Goal: Task Accomplishment & Management: Use online tool/utility

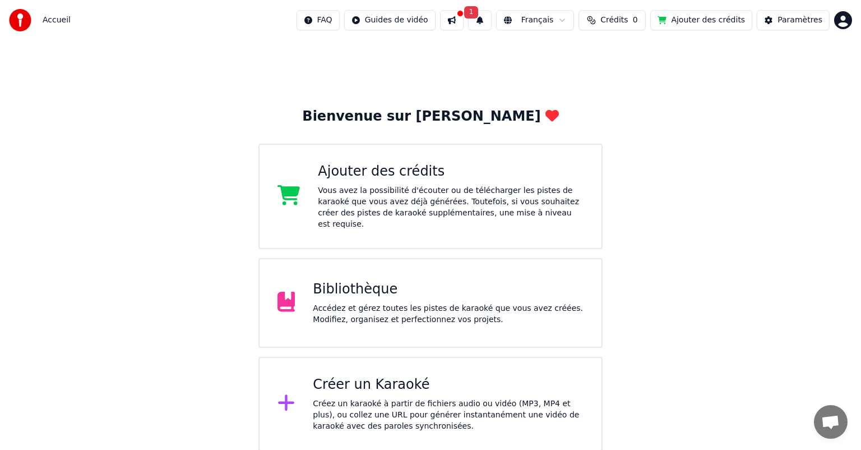
click at [464, 19] on button at bounding box center [452, 20] width 24 height 20
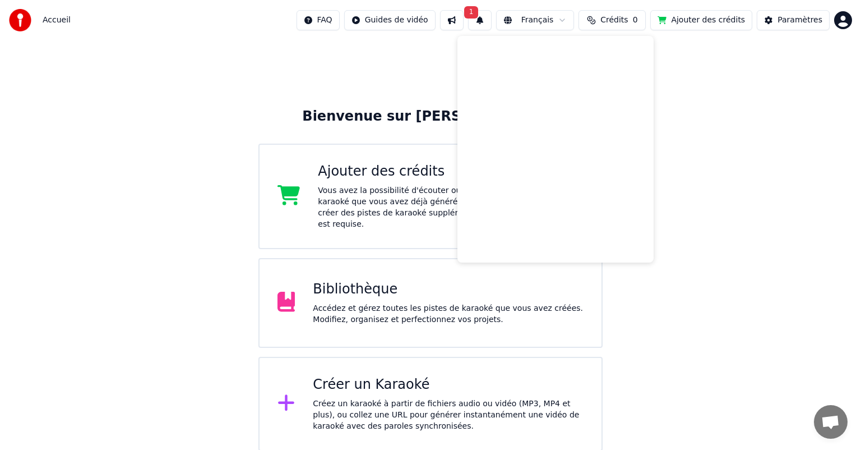
click at [335, 280] on div "Bibliothèque" at bounding box center [448, 289] width 271 height 18
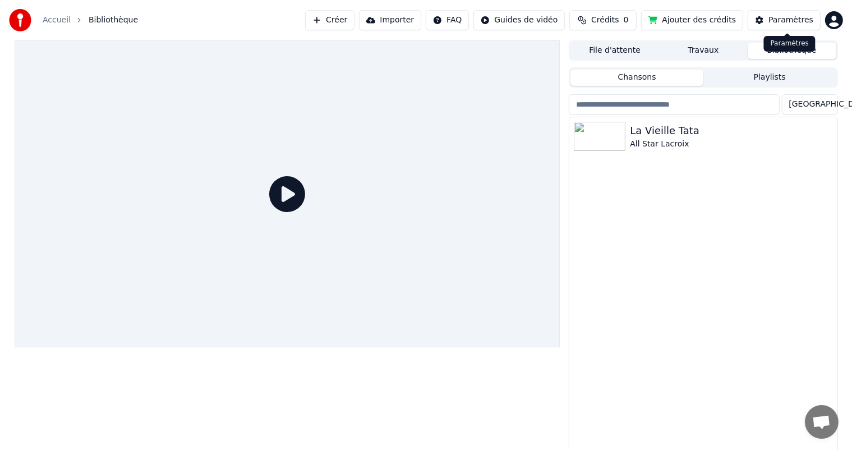
click at [796, 22] on div "Paramètres" at bounding box center [790, 20] width 45 height 11
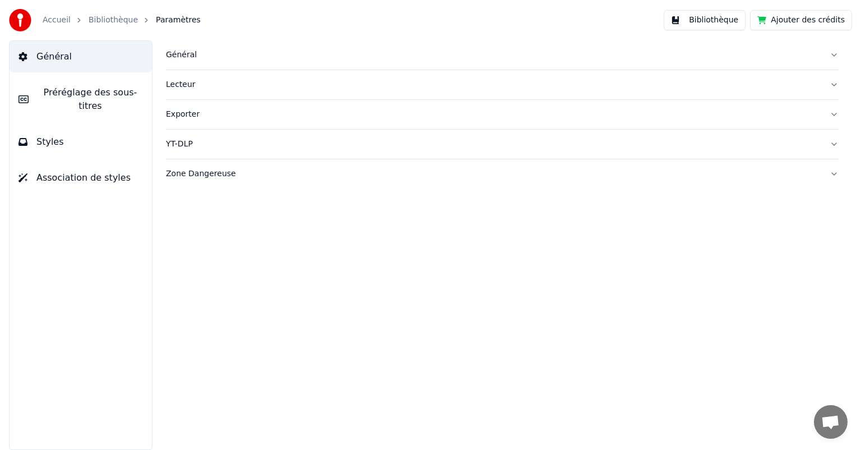
click at [796, 22] on button "Ajouter des crédits" at bounding box center [801, 20] width 102 height 20
click at [92, 24] on link "Bibliothèque" at bounding box center [113, 20] width 49 height 11
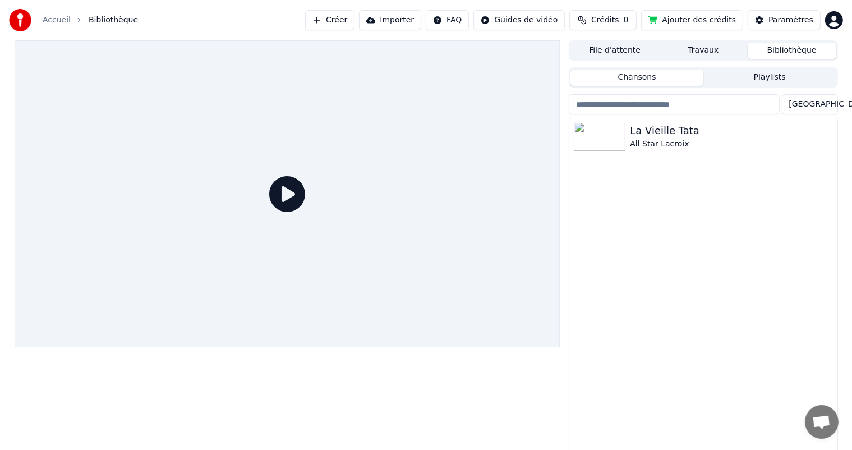
click at [61, 19] on link "Accueil" at bounding box center [57, 20] width 28 height 11
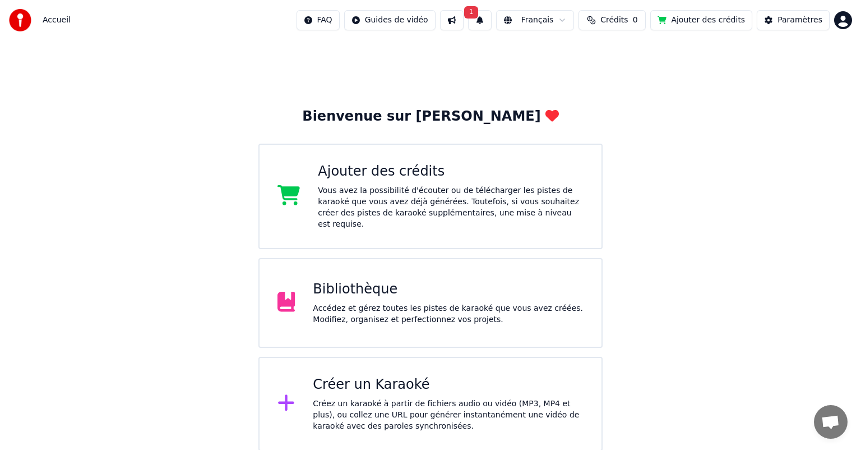
click at [360, 376] on div "Créer un Karaoké" at bounding box center [448, 385] width 271 height 18
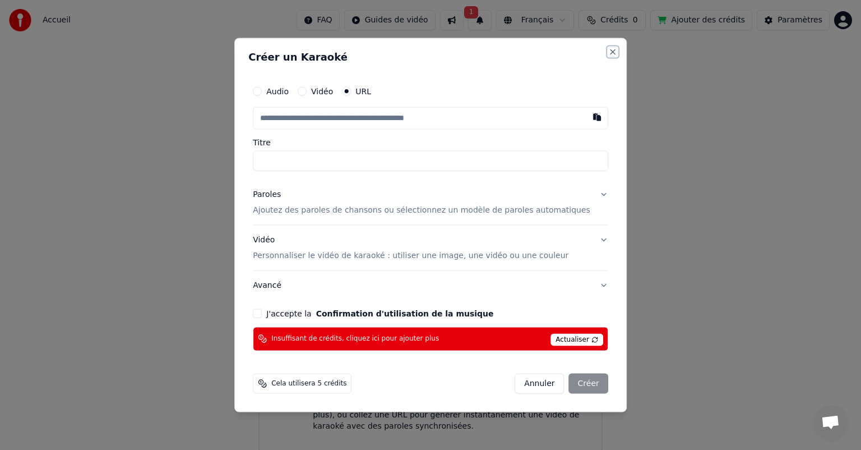
click at [608, 52] on button "Close" at bounding box center [612, 52] width 9 height 9
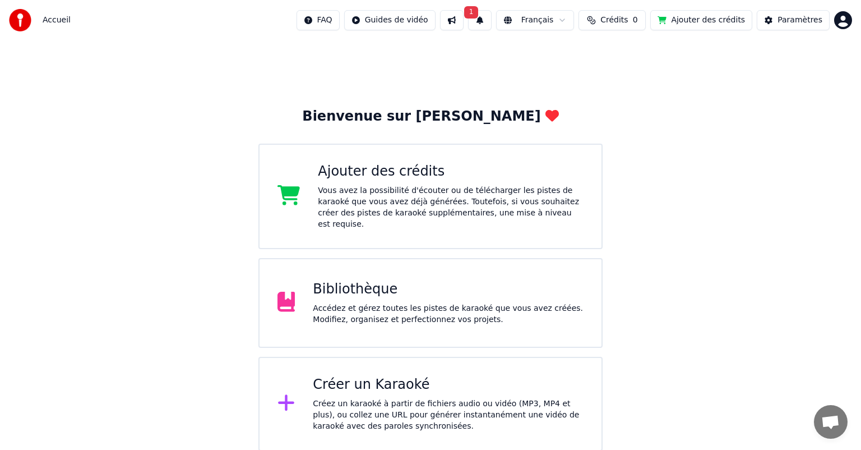
click at [628, 19] on span "Crédits" at bounding box center [613, 20] width 27 height 11
click at [637, 87] on button "Actualiser" at bounding box center [624, 84] width 67 height 20
click at [579, 54] on th "Recharger" at bounding box center [567, 53] width 49 height 22
click at [492, 21] on button "1" at bounding box center [480, 20] width 24 height 20
click at [570, 53] on button "Mettre à Jour" at bounding box center [605, 55] width 70 height 20
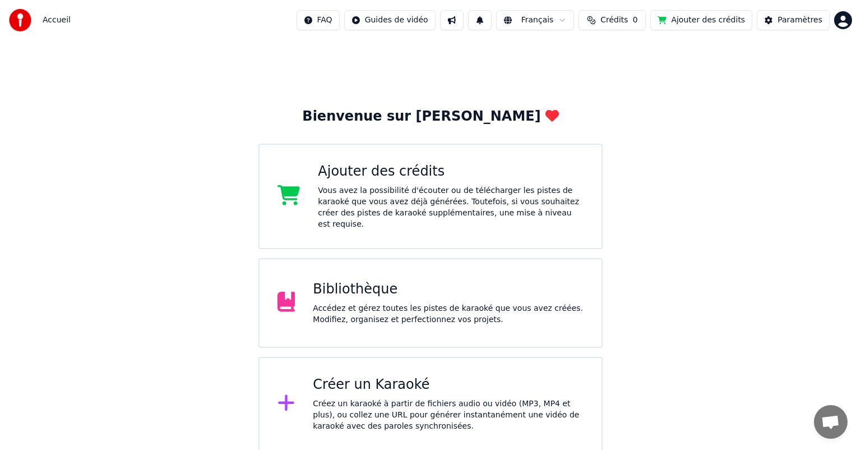
click at [363, 280] on div "Bibliothèque" at bounding box center [448, 289] width 271 height 18
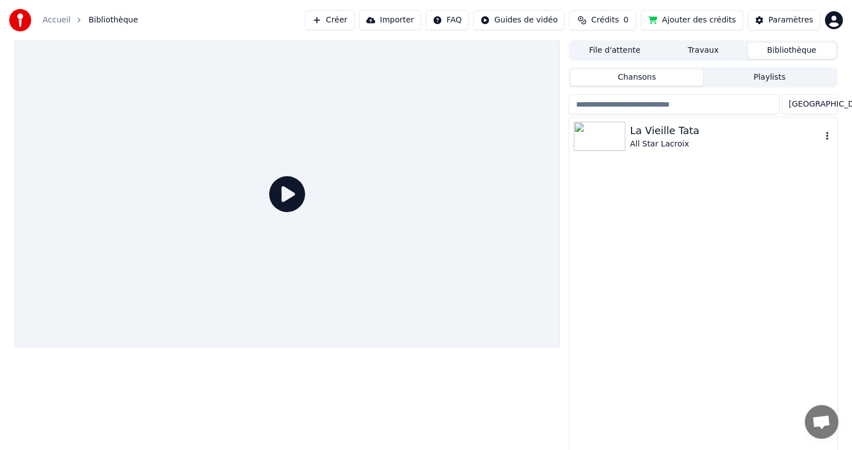
click at [648, 135] on div "La Vieille Tata" at bounding box center [725, 131] width 191 height 16
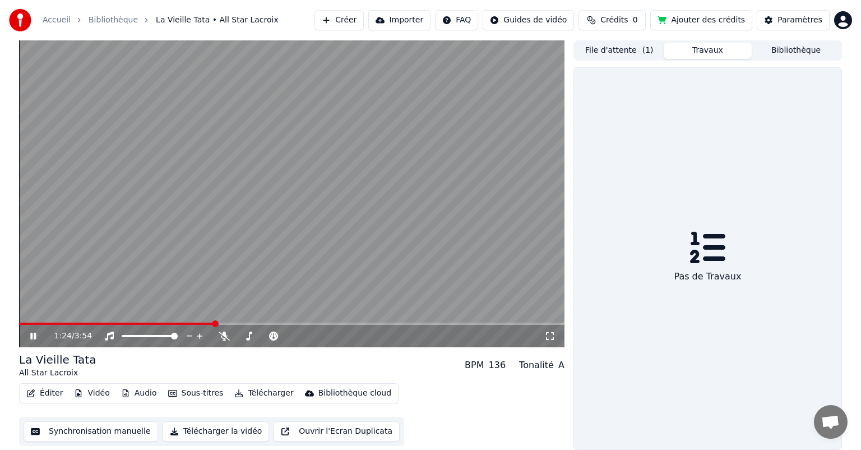
click at [722, 53] on button "Travaux" at bounding box center [708, 51] width 89 height 16
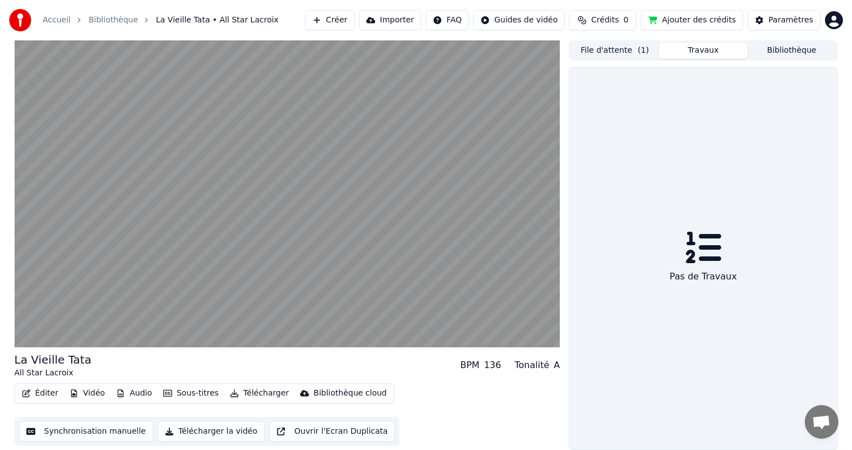
click at [792, 49] on button "Bibliothèque" at bounding box center [791, 51] width 89 height 16
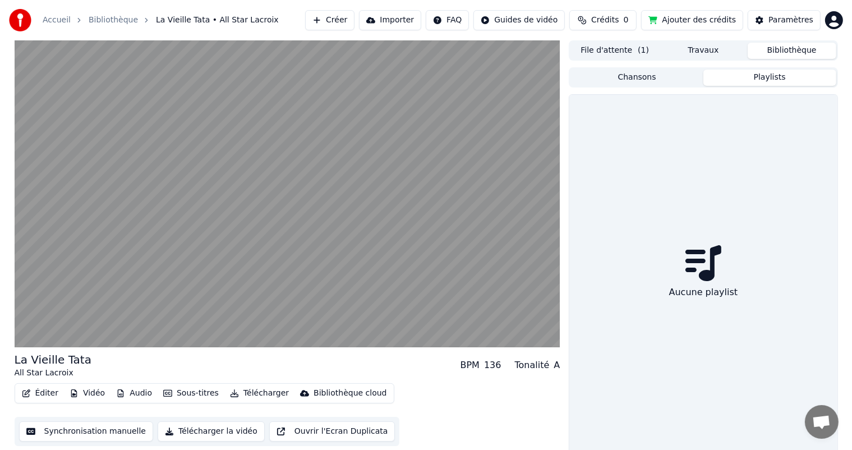
click at [771, 78] on button "Playlists" at bounding box center [769, 78] width 133 height 16
click at [662, 84] on button "Chansons" at bounding box center [636, 78] width 133 height 16
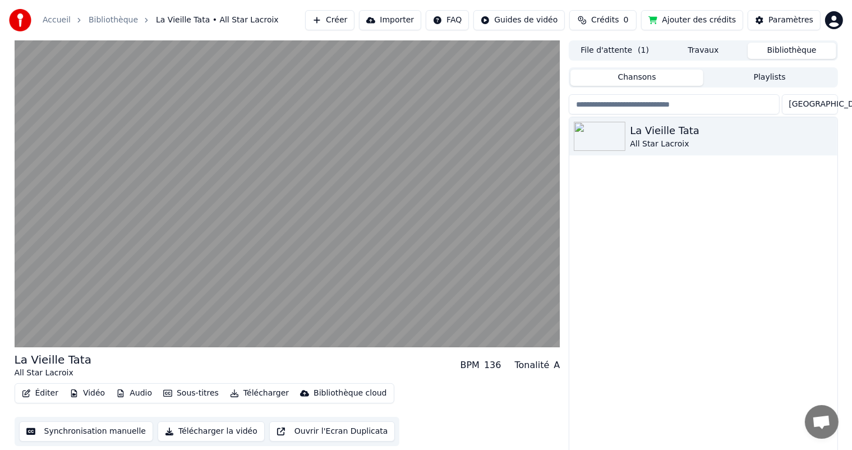
click at [52, 19] on link "Accueil" at bounding box center [57, 20] width 28 height 11
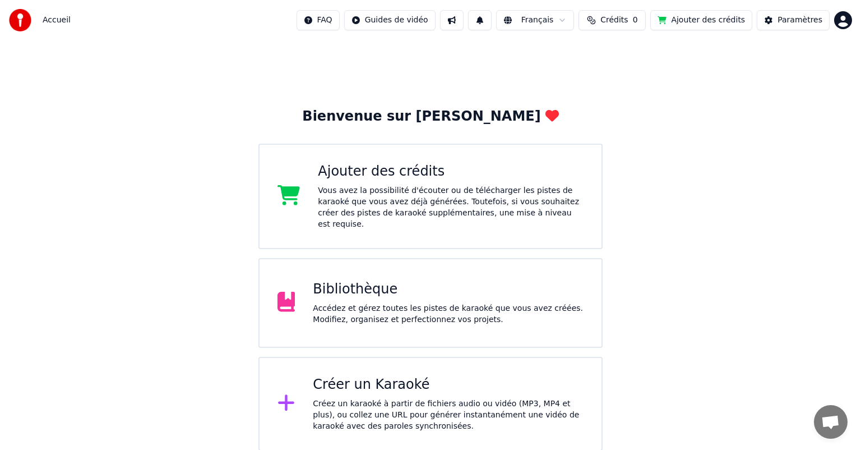
click at [373, 399] on div "Créez un karaoké à partir de fichiers audio ou vidéo (MP3, MP4 et plus), ou col…" at bounding box center [448, 415] width 271 height 34
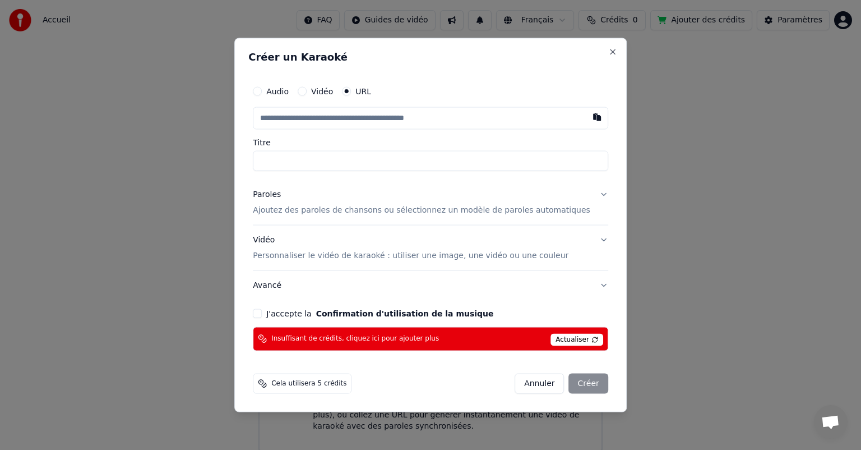
click at [262, 312] on button "J'accepte la Confirmation d'utilisation de la musique" at bounding box center [257, 312] width 9 height 9
click at [551, 340] on span "Actualiser" at bounding box center [577, 339] width 53 height 12
click at [586, 383] on div "Annuler Créer" at bounding box center [562, 383] width 94 height 20
click at [523, 386] on button "Annuler" at bounding box center [539, 383] width 49 height 20
